Goal: Information Seeking & Learning: Learn about a topic

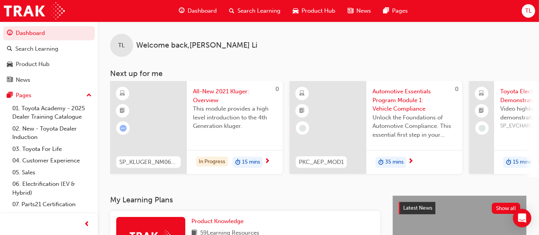
click at [468, 66] on div "TL Welcome back , [PERSON_NAME] Next up for me 0 SP_KLUGER_NM0621_EL01 All-New …" at bounding box center [318, 98] width 441 height 155
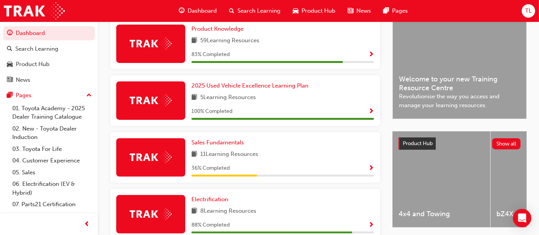
scroll to position [179, 0]
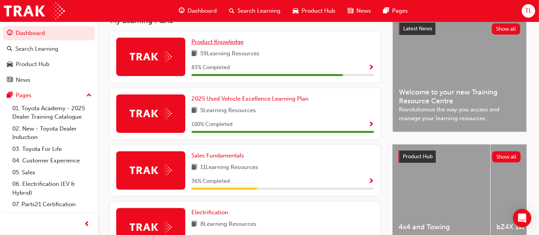
click at [229, 43] on span "Product Knowledge" at bounding box center [217, 41] width 52 height 7
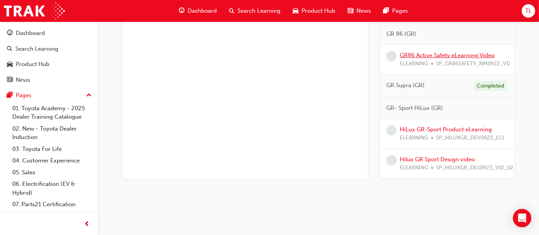
scroll to position [719, 0]
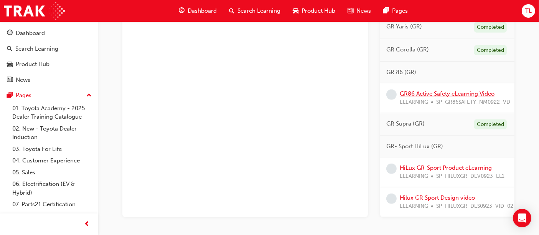
click at [436, 96] on link "GR86 Active Safety eLearning Video" at bounding box center [447, 93] width 95 height 7
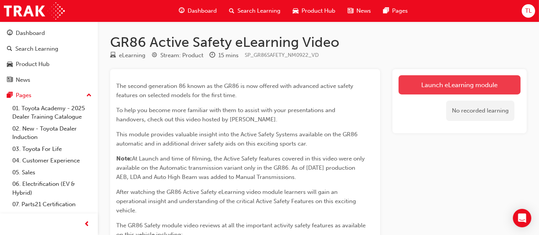
click at [419, 89] on link "Launch eLearning module" at bounding box center [460, 84] width 122 height 19
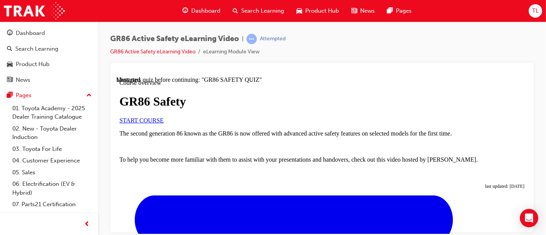
scroll to position [43, 0]
click at [388, 124] on div "START COURSE" at bounding box center [321, 120] width 405 height 7
click at [163, 123] on span "START COURSE" at bounding box center [141, 120] width 44 height 7
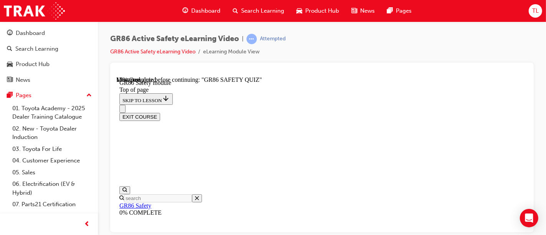
scroll to position [167, 0]
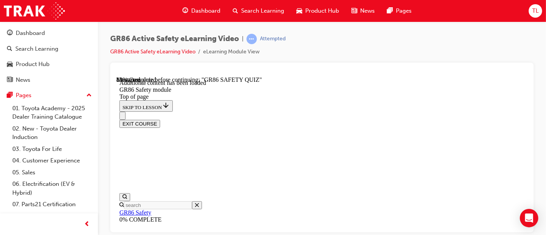
scroll to position [507, 0]
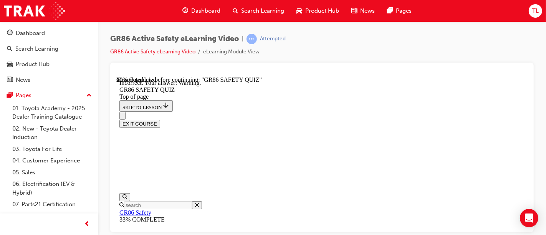
scroll to position [348, 0]
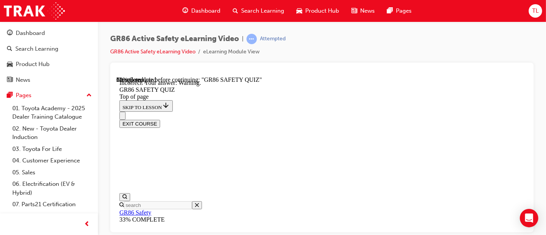
scroll to position [237, 0]
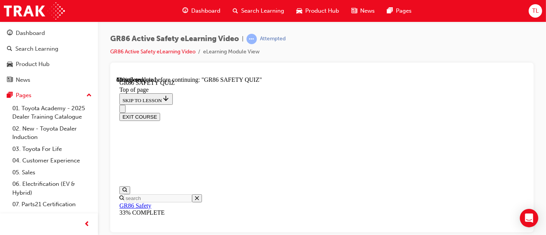
scroll to position [279, 0]
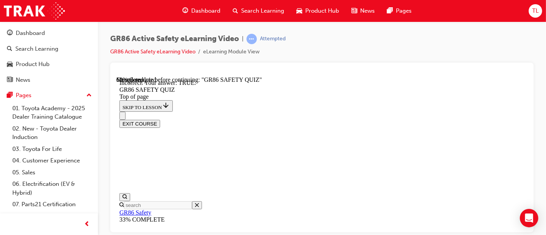
scroll to position [149, 0]
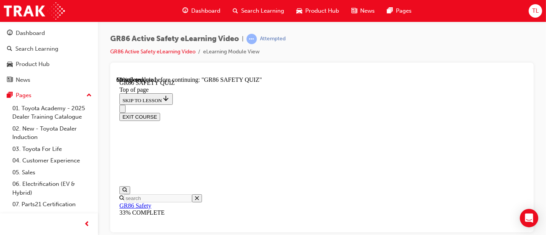
scroll to position [194, 0]
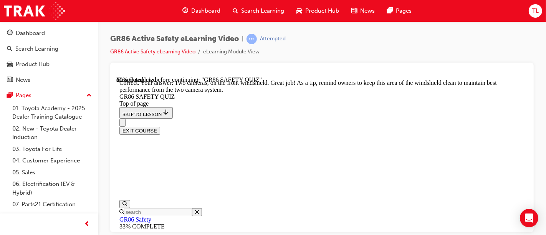
scroll to position [338, 0]
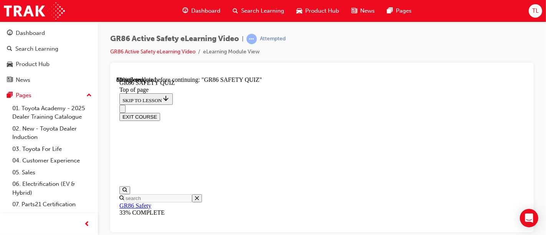
scroll to position [322, 0]
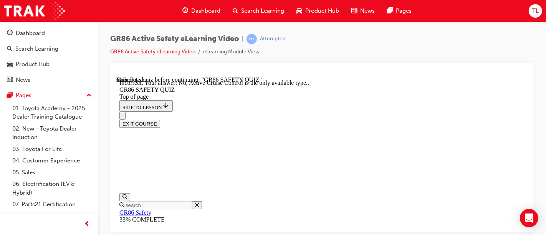
scroll to position [133, 0]
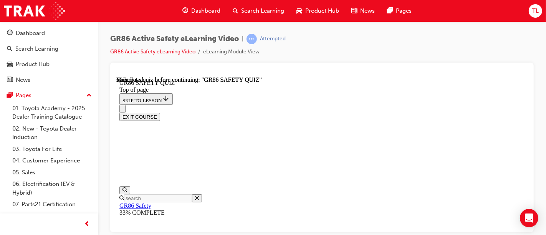
scroll to position [259, 0]
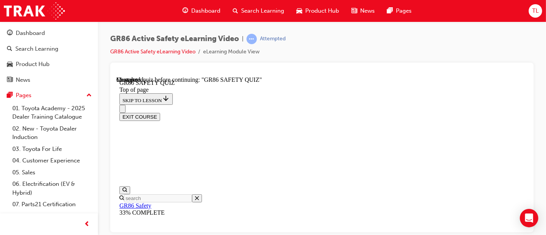
scroll to position [380, 0]
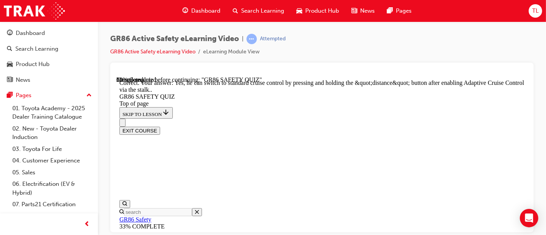
scroll to position [233, 0]
drag, startPoint x: 301, startPoint y: 115, endPoint x: 313, endPoint y: 97, distance: 21.6
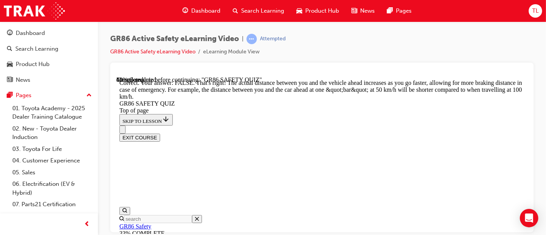
scroll to position [422, 0]
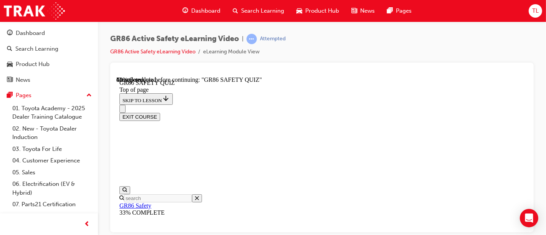
scroll to position [279, 0]
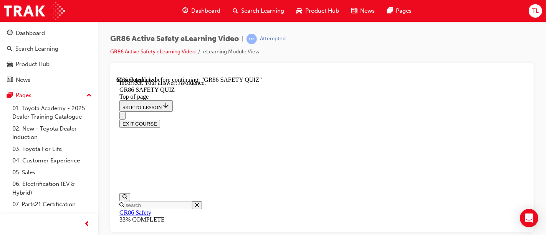
scroll to position [236, 0]
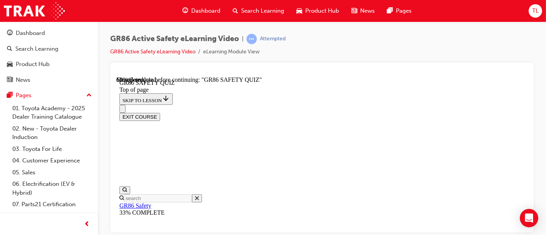
scroll to position [151, 0]
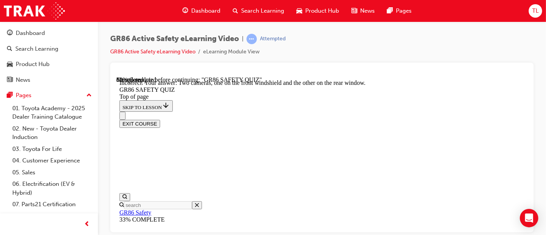
scroll to position [154, 0]
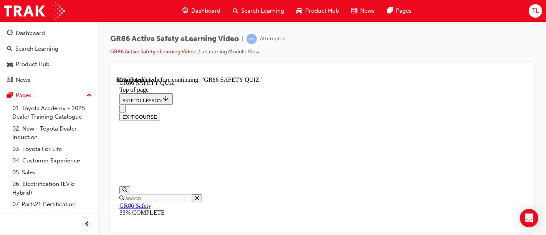
scroll to position [279, 0]
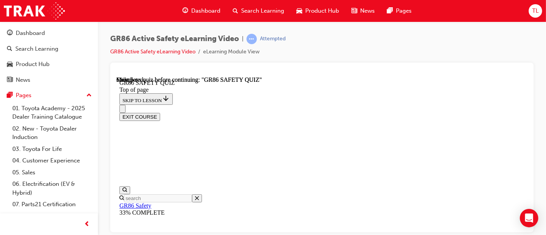
scroll to position [194, 0]
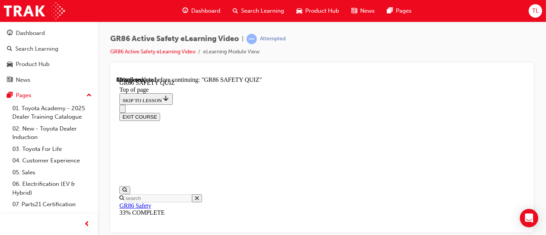
scroll to position [236, 0]
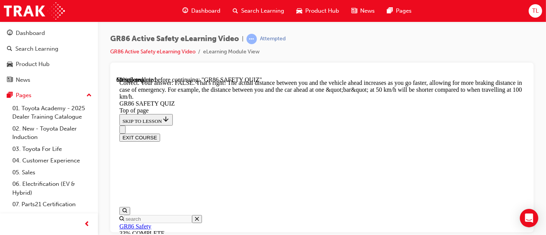
scroll to position [422, 0]
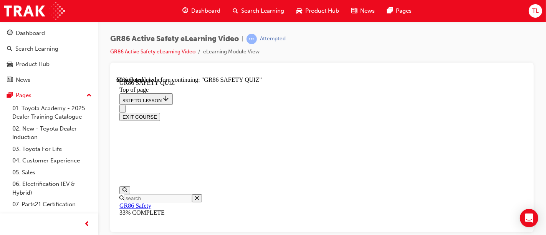
scroll to position [237, 0]
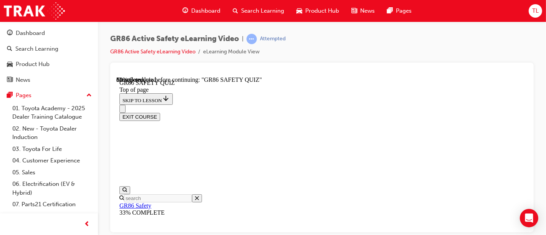
scroll to position [279, 0]
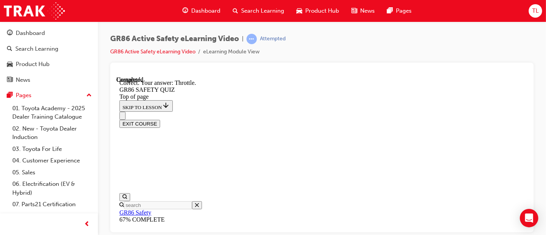
scroll to position [363, 0]
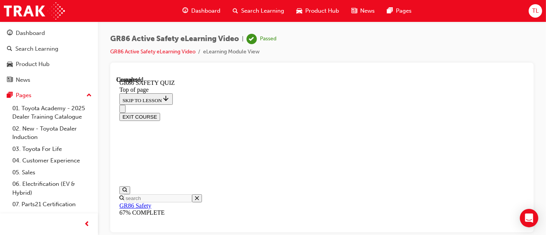
scroll to position [259, 0]
drag, startPoint x: 491, startPoint y: 89, endPoint x: 496, endPoint y: 86, distance: 6.7
click at [491, 112] on div "EXIT COURSE" at bounding box center [321, 116] width 405 height 8
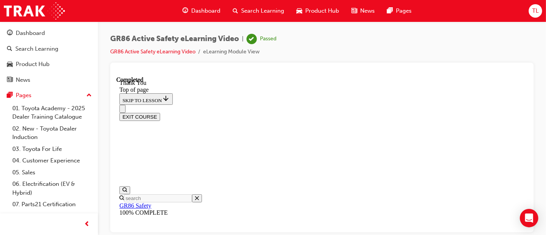
click at [160, 112] on button "EXIT COURSE" at bounding box center [139, 116] width 41 height 8
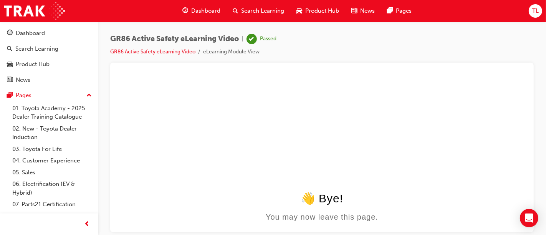
scroll to position [0, 0]
